Goal: Task Accomplishment & Management: Use online tool/utility

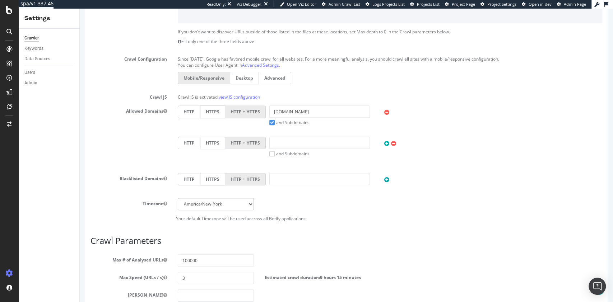
scroll to position [239, 0]
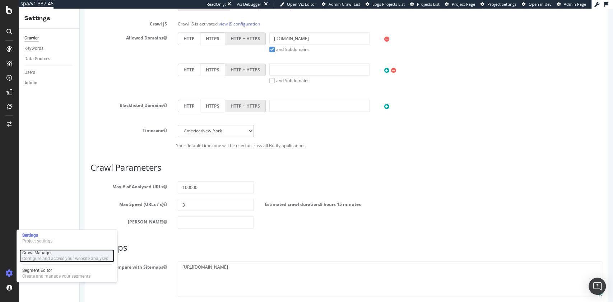
click at [54, 254] on div "Crawl Manager" at bounding box center [65, 253] width 86 height 6
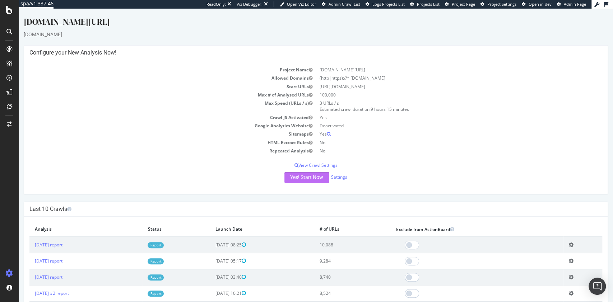
click at [311, 179] on button "Yes! Start Now" at bounding box center [306, 177] width 44 height 11
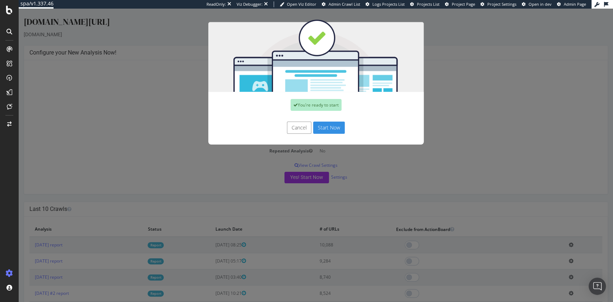
click at [328, 125] on button "Start Now" at bounding box center [329, 128] width 32 height 12
